Goal: Navigation & Orientation: Find specific page/section

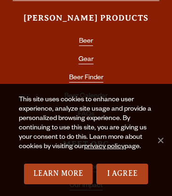
scroll to position [1197, 0]
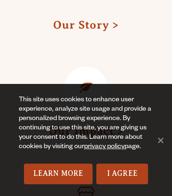
click at [86, 67] on link at bounding box center [85, 88] width 43 height 43
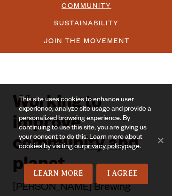
scroll to position [5077, 0]
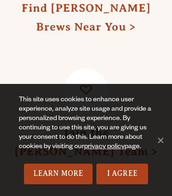
click at [86, 68] on link at bounding box center [85, 89] width 43 height 43
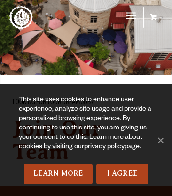
scroll to position [2340, 0]
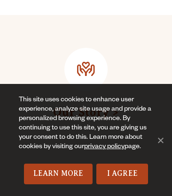
click at [86, 48] on link at bounding box center [85, 69] width 43 height 43
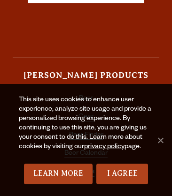
click at [85, 168] on link "FAQs" at bounding box center [86, 172] width 16 height 8
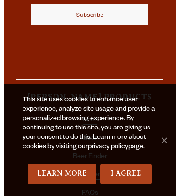
scroll to position [7, 0]
